Goal: Information Seeking & Learning: Learn about a topic

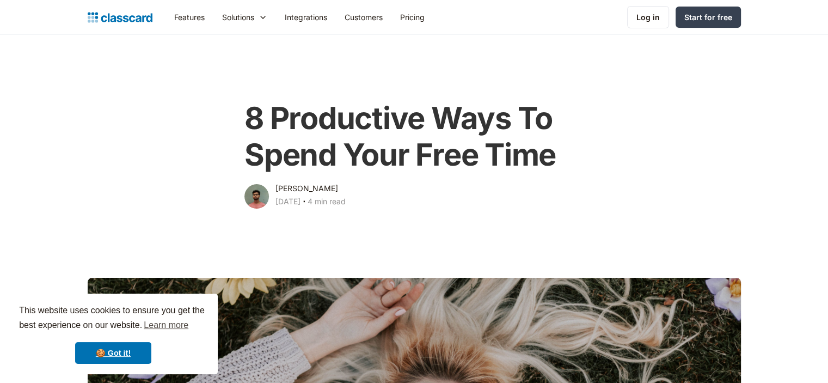
click at [129, 21] on img "home" at bounding box center [120, 17] width 65 height 15
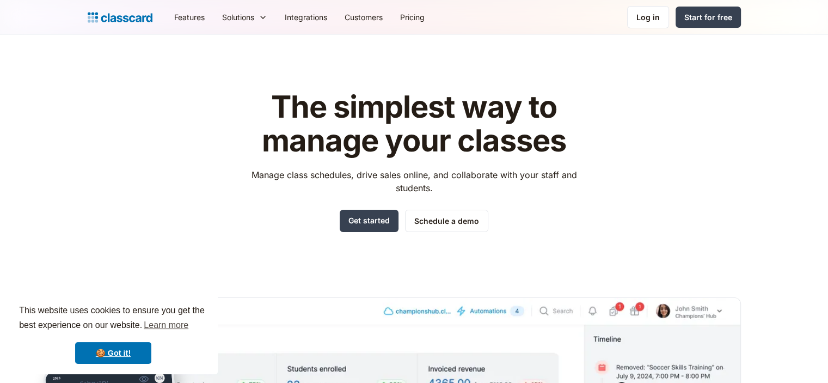
click at [293, 174] on p "Manage class schedules, drive sales online, and collaborate with your staff and…" at bounding box center [414, 181] width 346 height 26
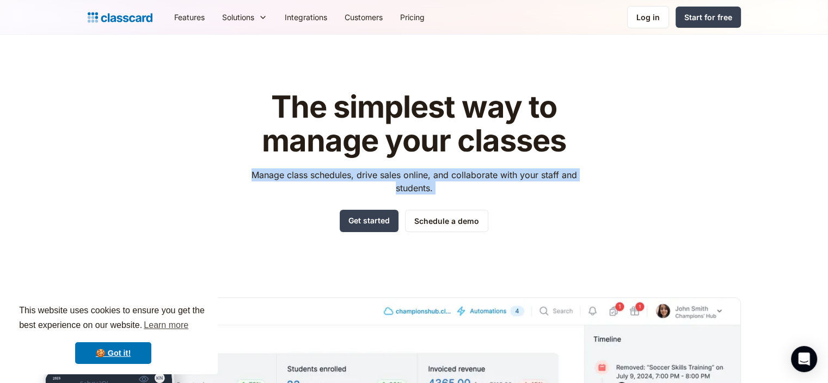
click at [293, 174] on p "Manage class schedules, drive sales online, and collaborate with your staff and…" at bounding box center [414, 181] width 346 height 26
copy p "Manage class schedules, drive sales online, and collaborate with your staff and…"
